Goal: Find specific page/section: Find specific page/section

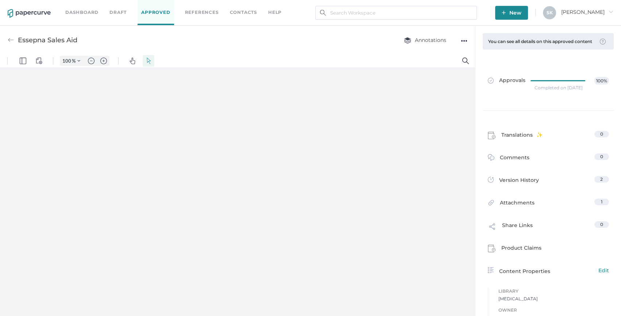
type input "164"
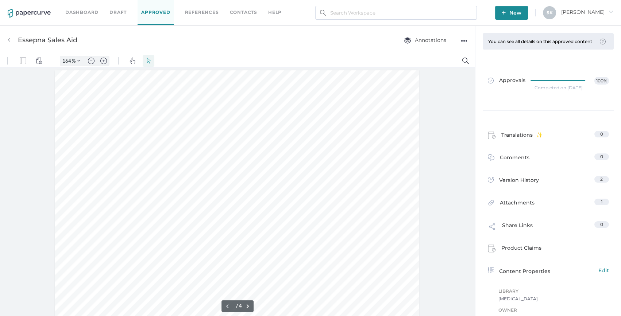
type input "1"
click at [77, 12] on link "Dashboard" at bounding box center [81, 12] width 33 height 8
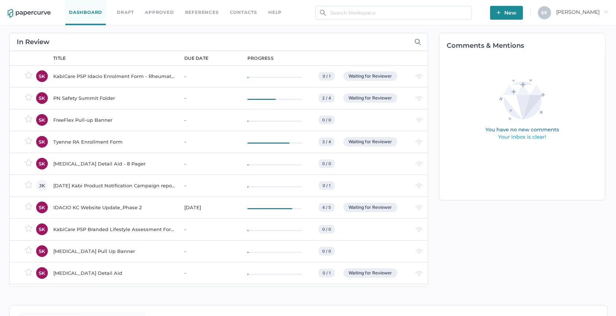
click at [102, 97] on div "PN Safety Summit Folder" at bounding box center [114, 98] width 122 height 9
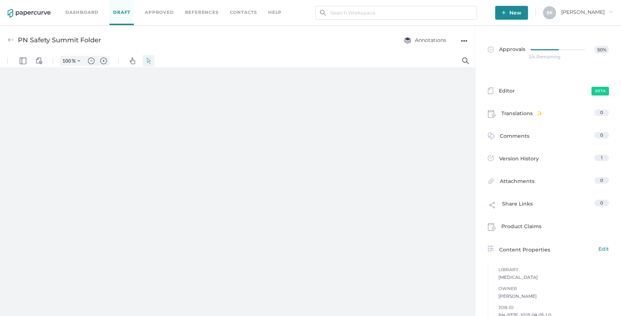
type input "164"
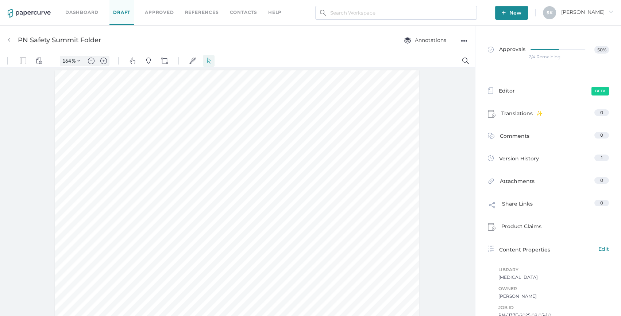
scroll to position [1, 0]
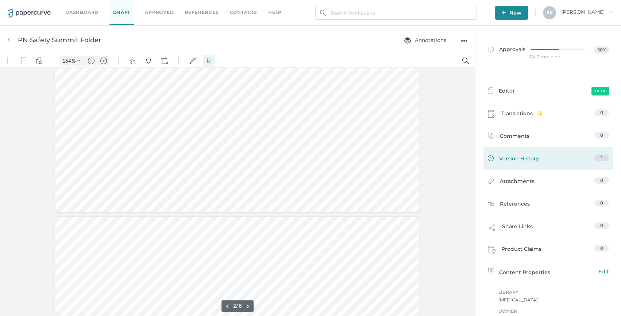
type input "1"
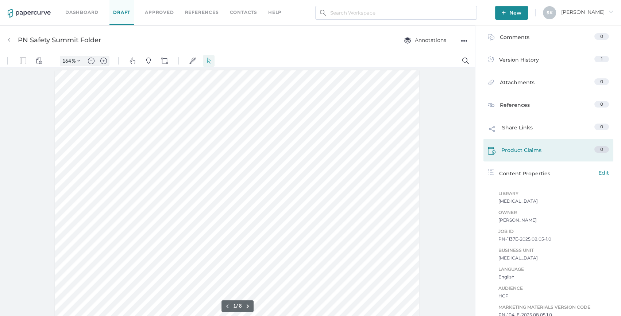
scroll to position [143, 0]
